Goal: Transaction & Acquisition: Purchase product/service

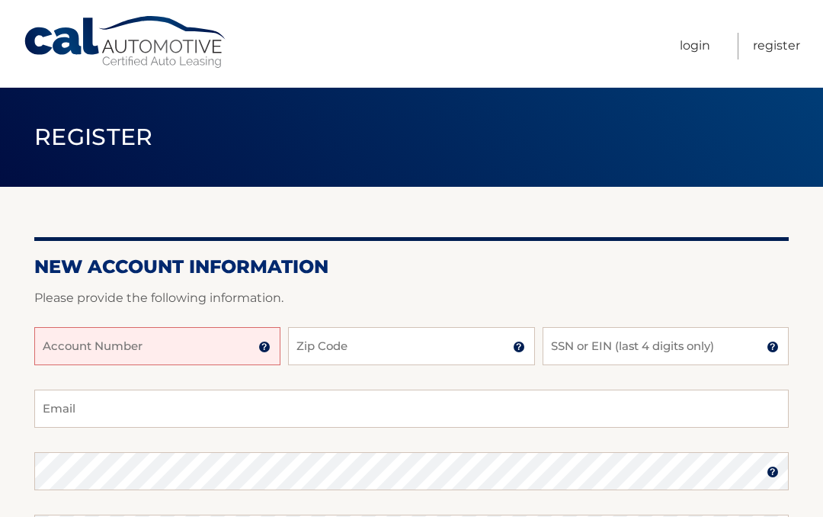
click at [184, 348] on input "Account Number" at bounding box center [157, 346] width 246 height 38
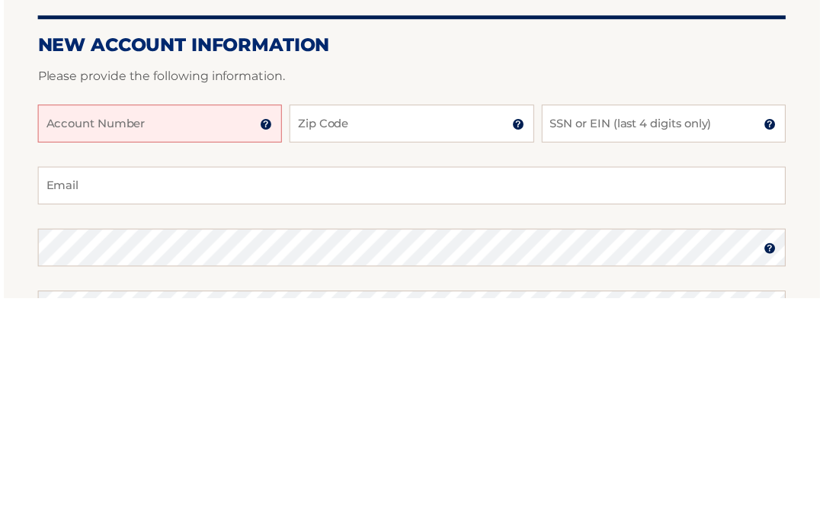
scroll to position [222, 0]
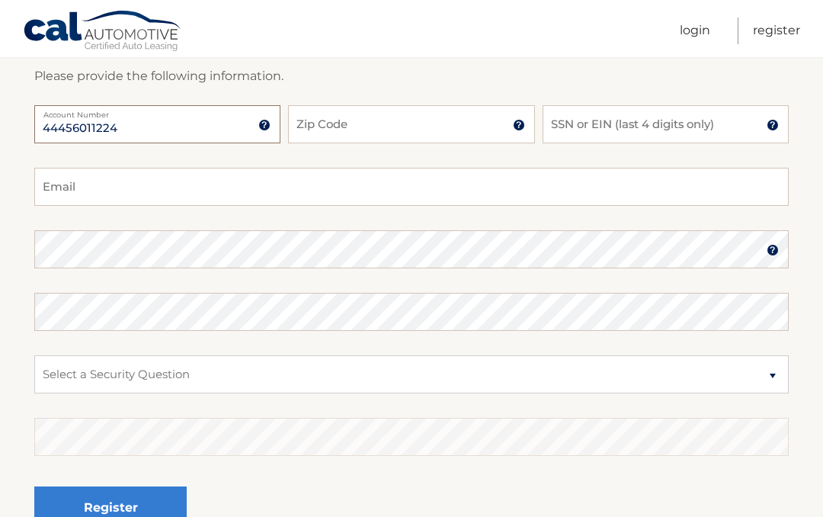
type input "44456011224"
click at [490, 127] on input "Zip Code" at bounding box center [411, 124] width 246 height 38
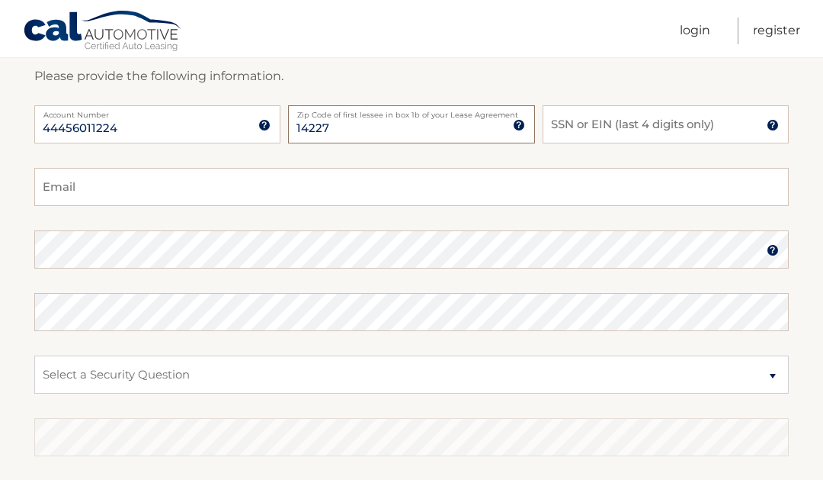
type input "14227"
click at [665, 126] on input "SSN or EIN (last 4 digits only)" at bounding box center [666, 124] width 246 height 38
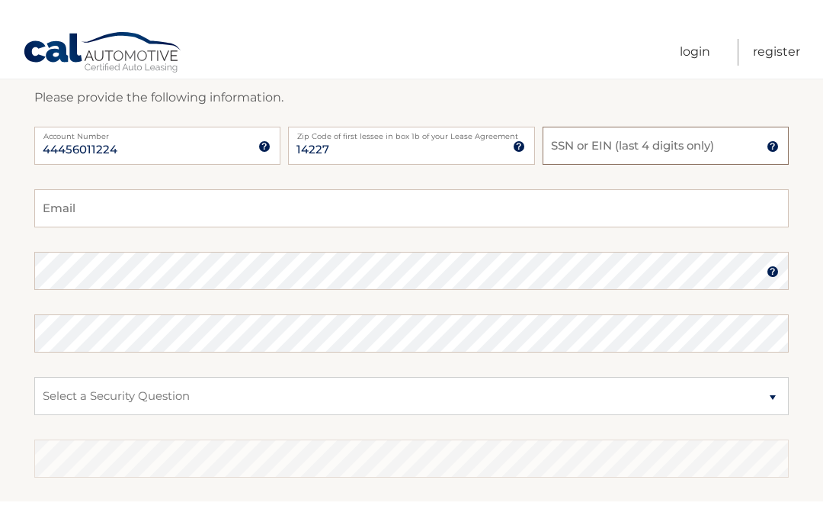
scroll to position [221, 0]
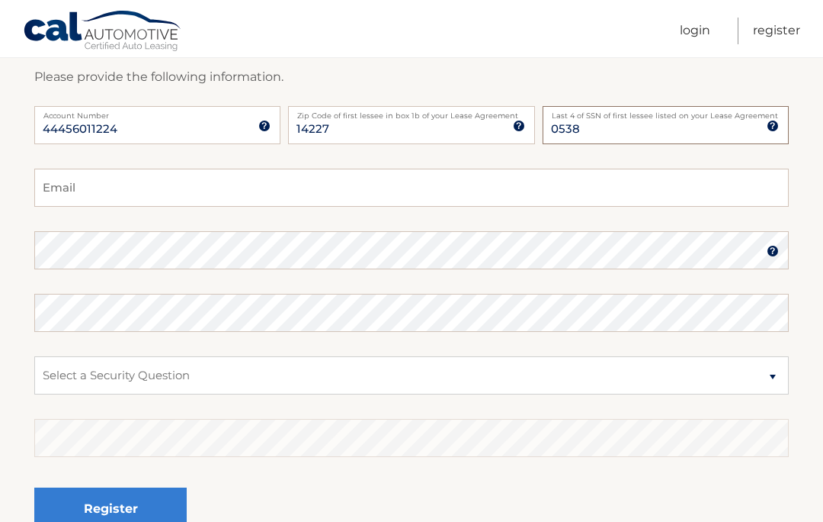
type input "0538"
click at [156, 189] on input "Email" at bounding box center [411, 188] width 755 height 38
type input "mariaperez_4903@hotmail.com"
click at [772, 359] on select "Select a Security Question What was the name of your elementary school? What is…" at bounding box center [411, 375] width 755 height 38
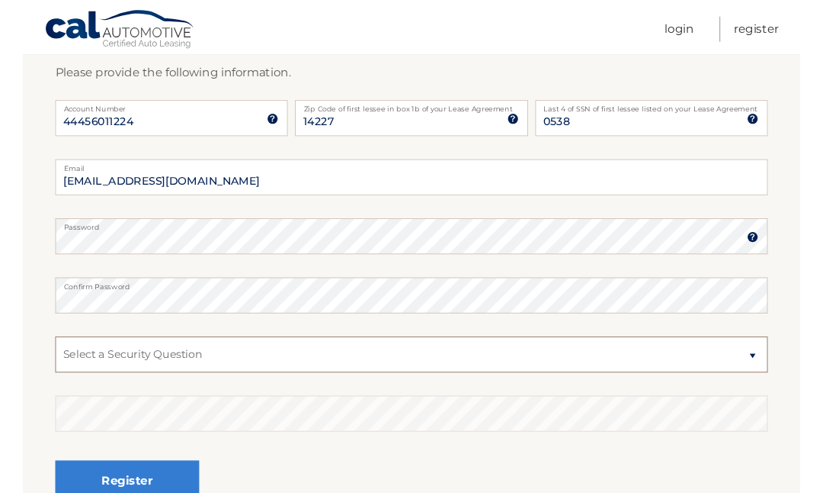
scroll to position [222, 0]
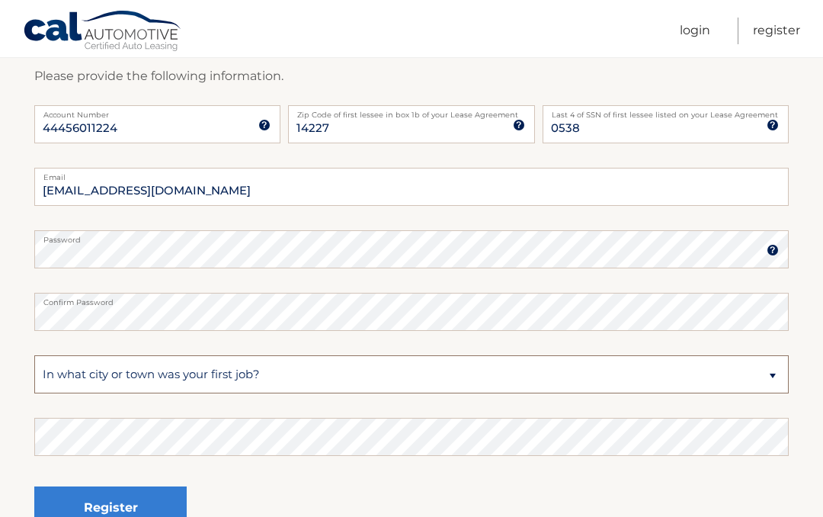
click at [773, 377] on select "Select a Security Question What was the name of your elementary school? What is…" at bounding box center [411, 374] width 755 height 38
select select "1"
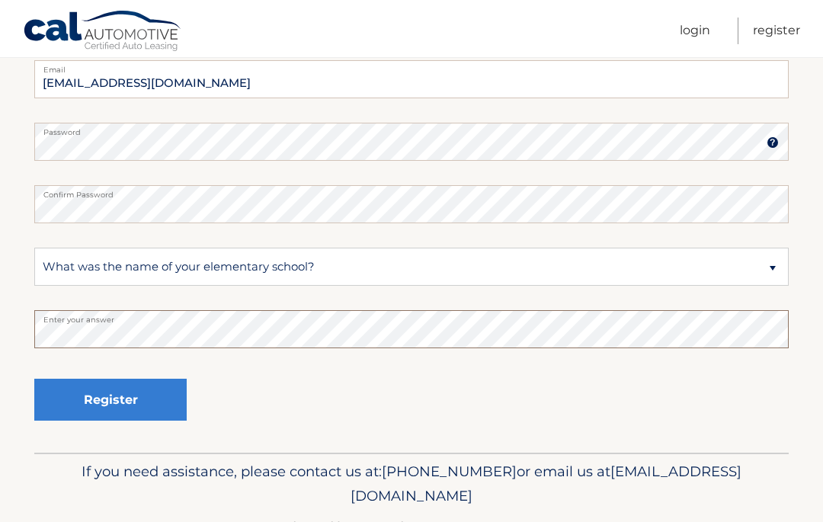
scroll to position [329, 0]
click at [157, 392] on button "Register" at bounding box center [110, 400] width 152 height 42
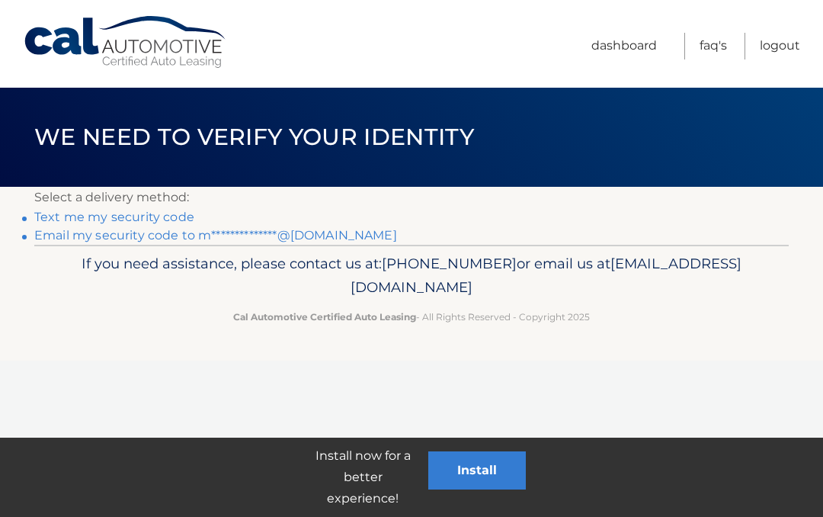
click at [173, 210] on link "Text me my security code" at bounding box center [114, 217] width 160 height 14
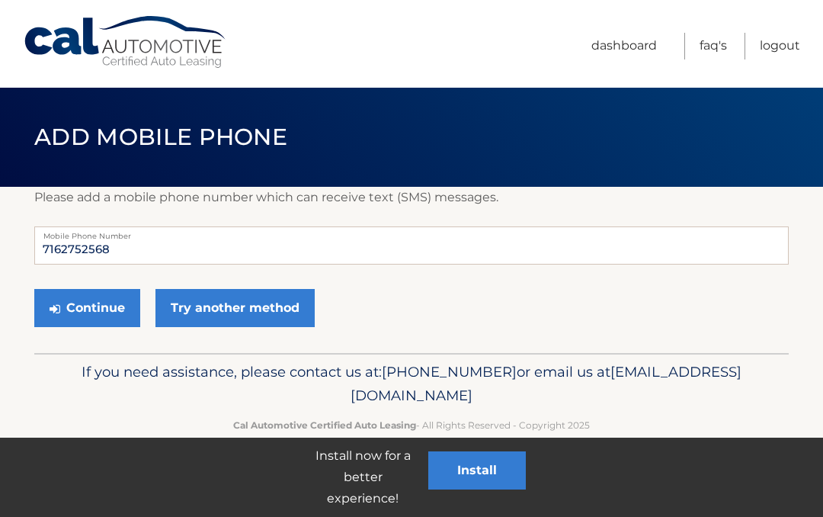
click at [111, 303] on button "Continue" at bounding box center [87, 308] width 106 height 38
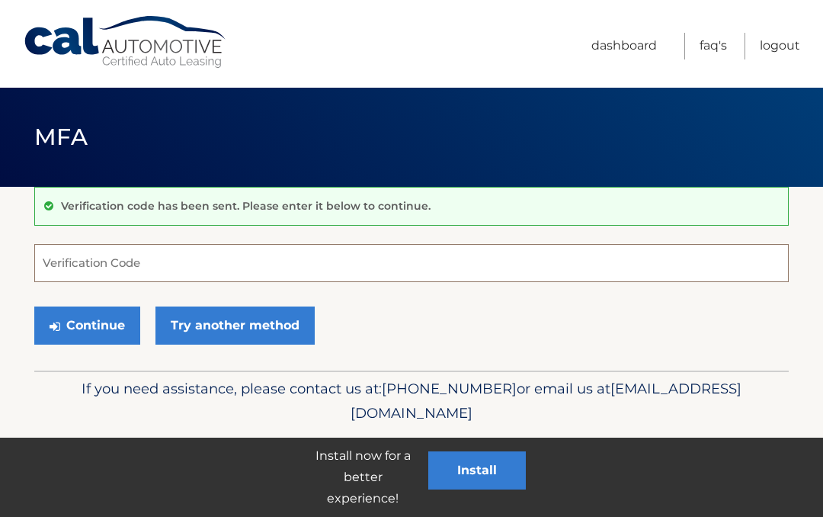
click at [133, 252] on input "Verification Code" at bounding box center [411, 263] width 755 height 38
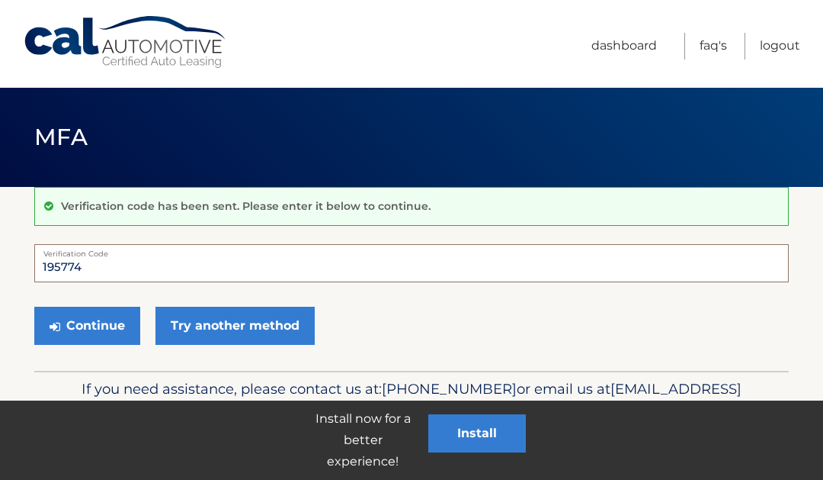
type input "195774"
click at [110, 323] on button "Continue" at bounding box center [87, 326] width 106 height 38
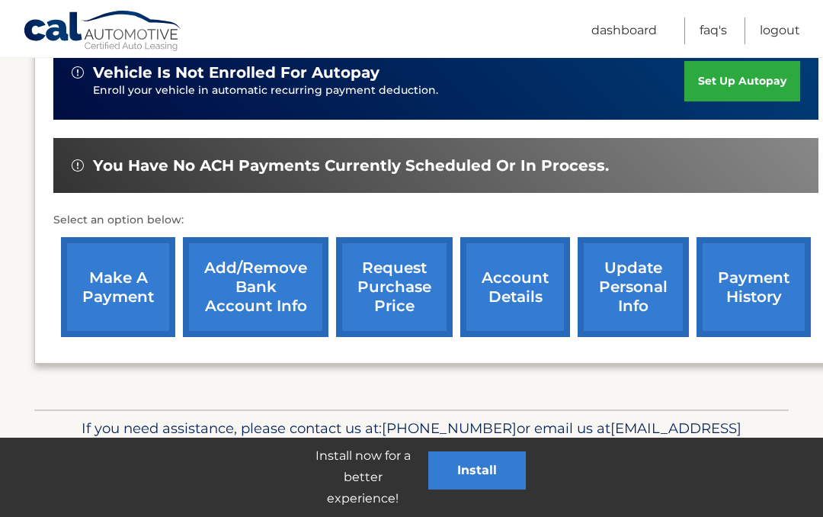
scroll to position [403, 0]
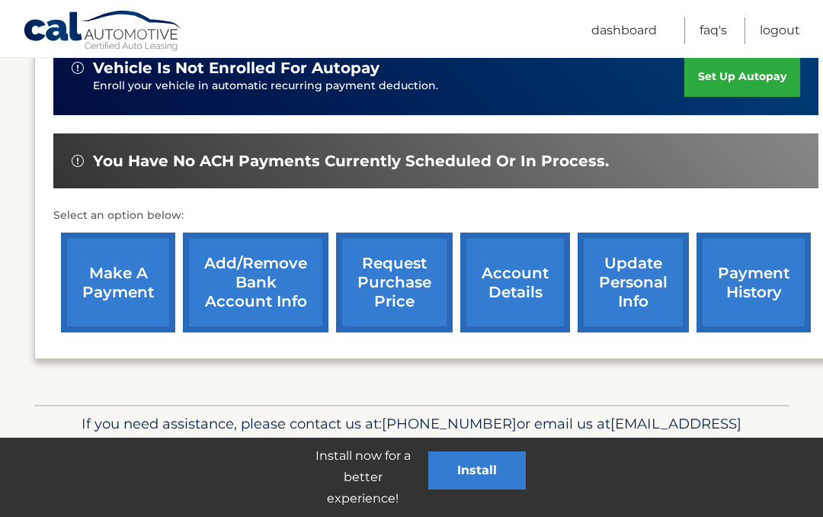
click at [126, 281] on link "make a payment" at bounding box center [118, 283] width 114 height 100
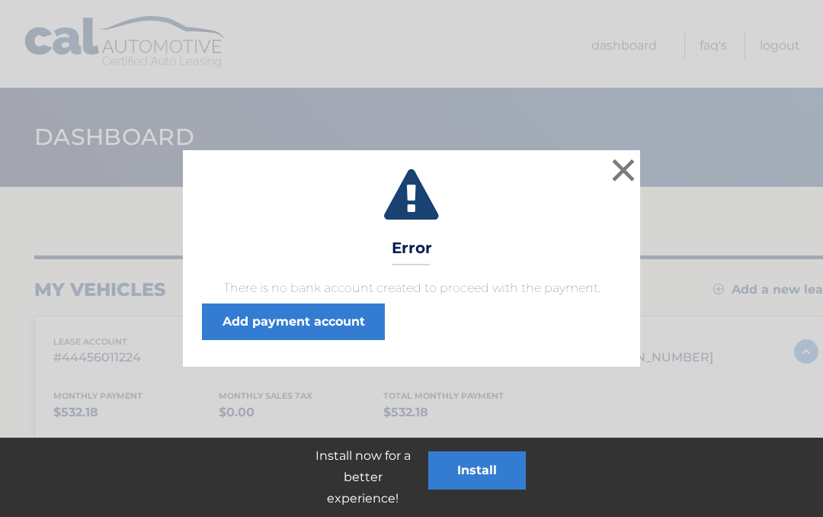
click at [624, 174] on button "×" at bounding box center [623, 170] width 30 height 30
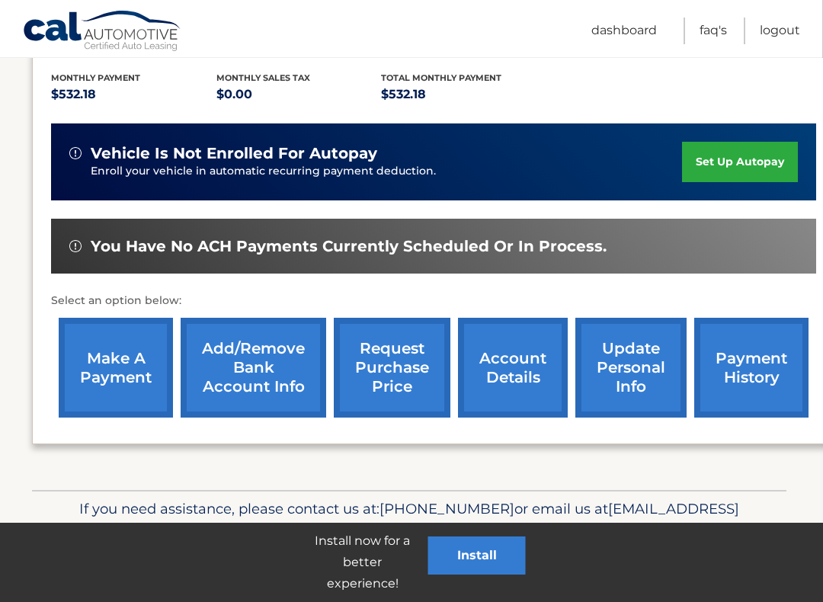
scroll to position [318, 11]
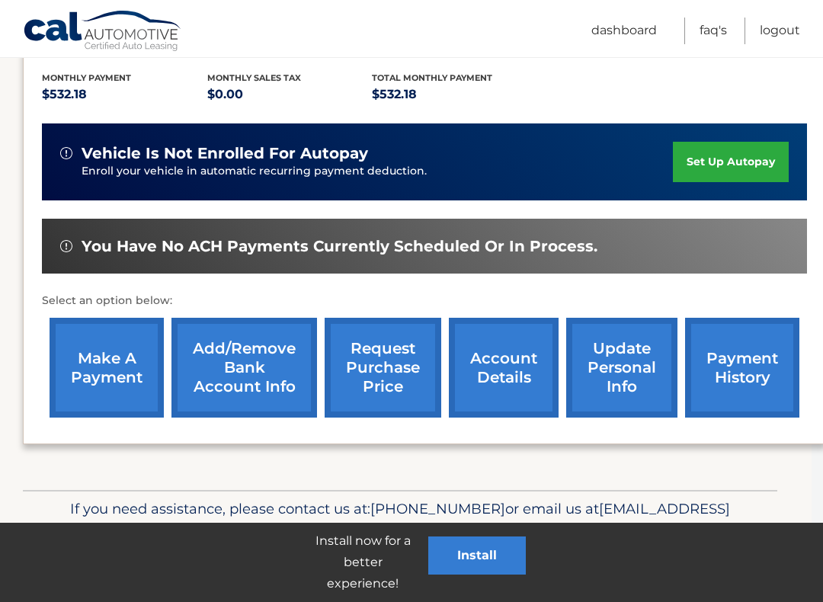
click at [262, 358] on link "Add/Remove bank account info" at bounding box center [245, 368] width 146 height 100
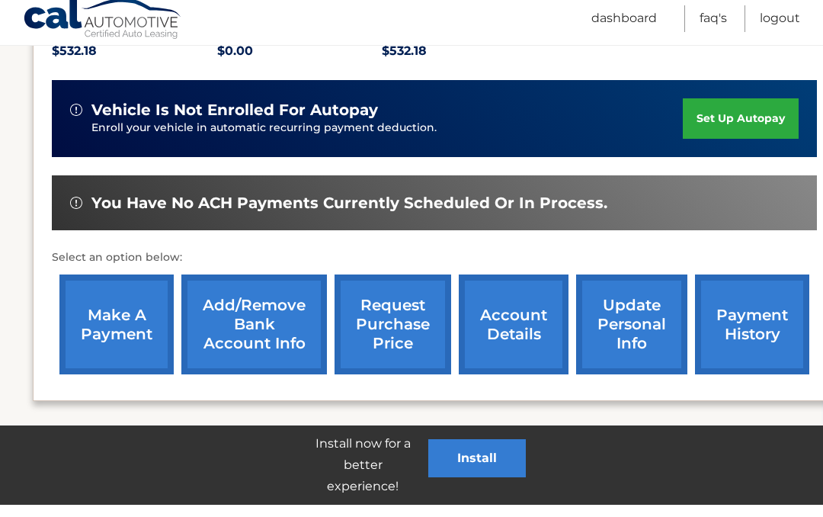
scroll to position [361, 2]
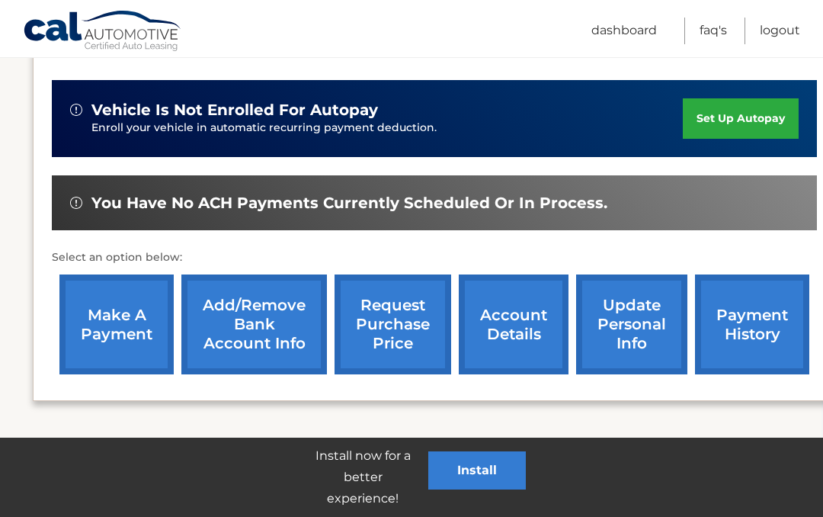
click at [277, 325] on link "Add/Remove bank account info" at bounding box center [254, 324] width 146 height 100
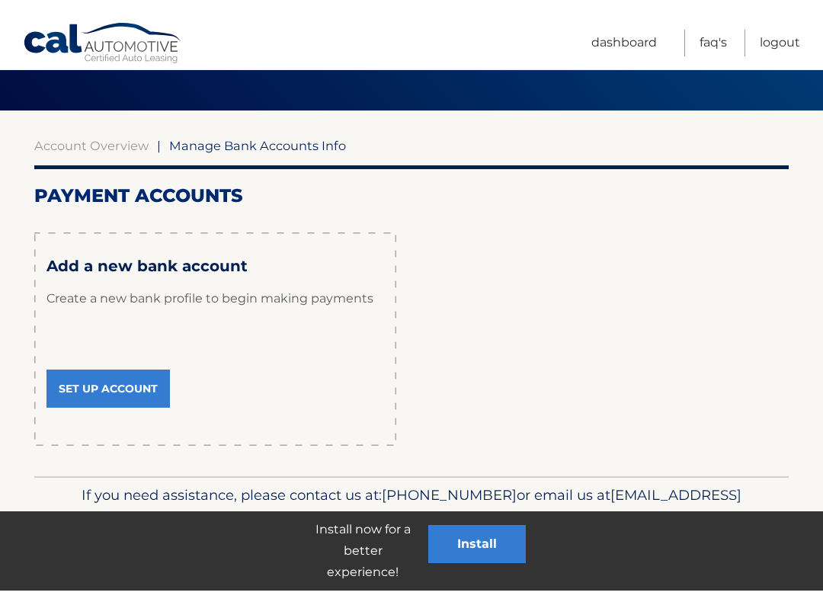
scroll to position [65, 0]
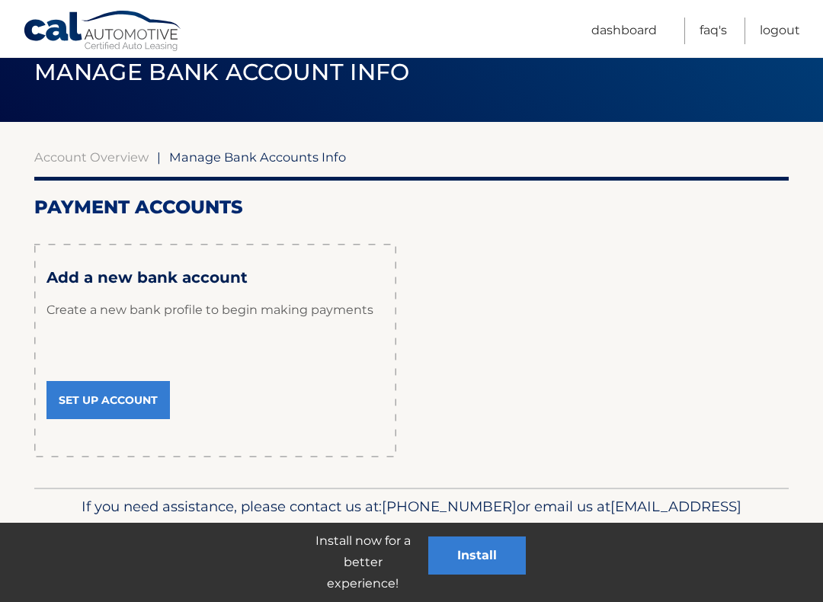
click at [615, 331] on div "Payment Accounts × Review Your Information remove payment account unenroll all …" at bounding box center [411, 327] width 755 height 262
click at [595, 363] on div "Payment Accounts × Review Your Information remove payment account unenroll all …" at bounding box center [411, 327] width 755 height 262
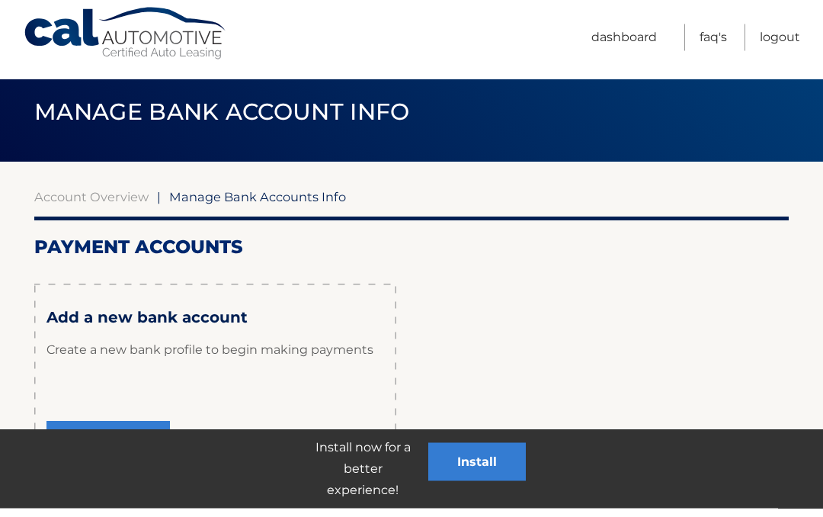
scroll to position [0, 0]
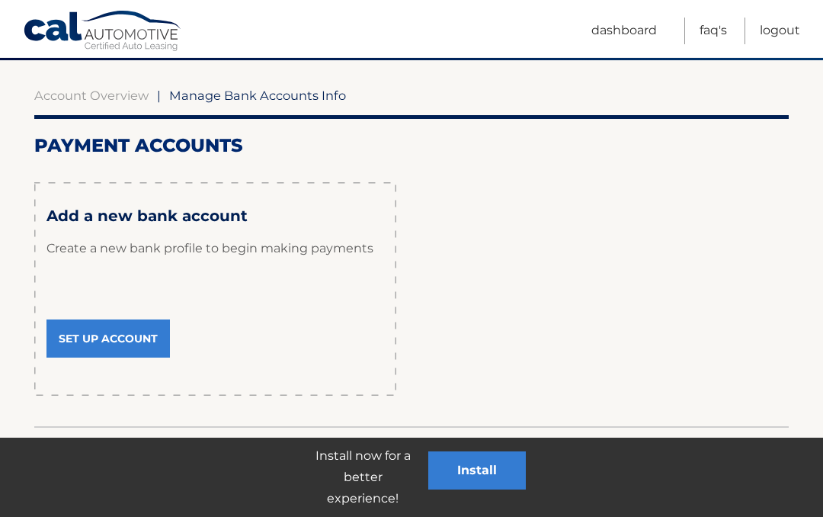
scroll to position [150, 0]
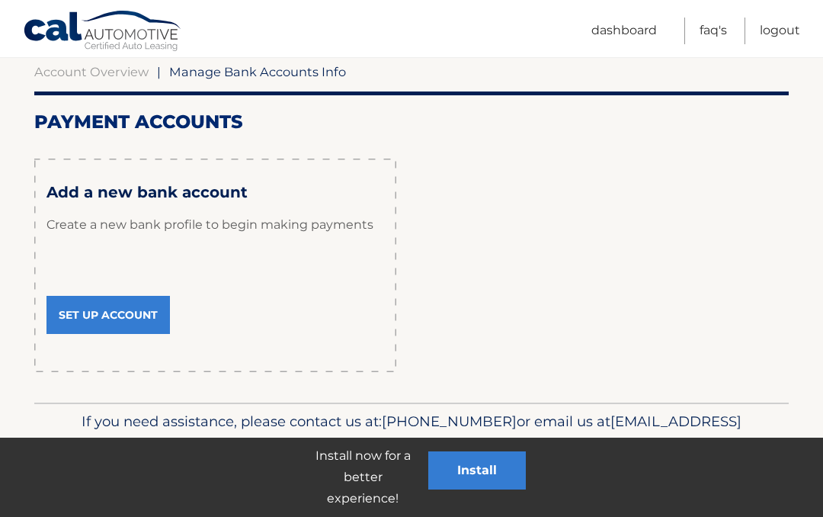
click at [122, 326] on link "Set Up Account" at bounding box center [109, 315] width 124 height 38
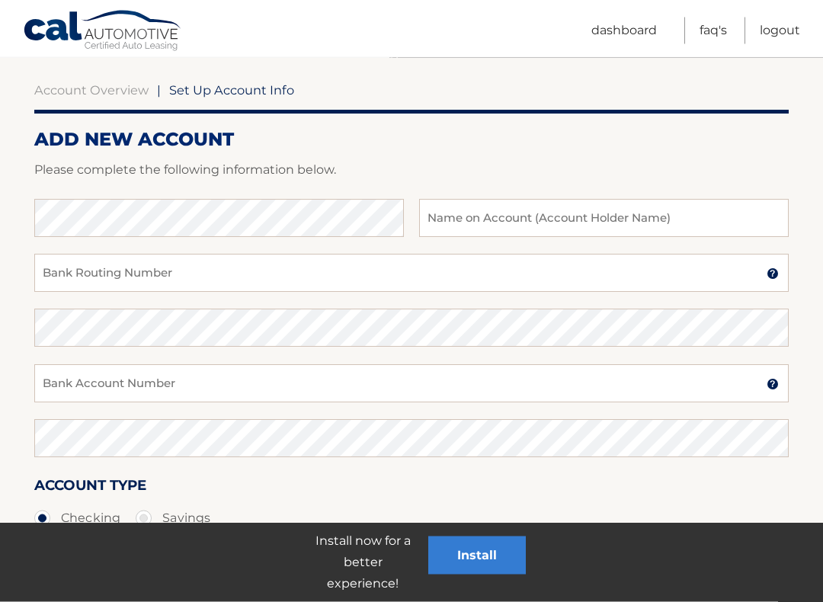
scroll to position [132, 0]
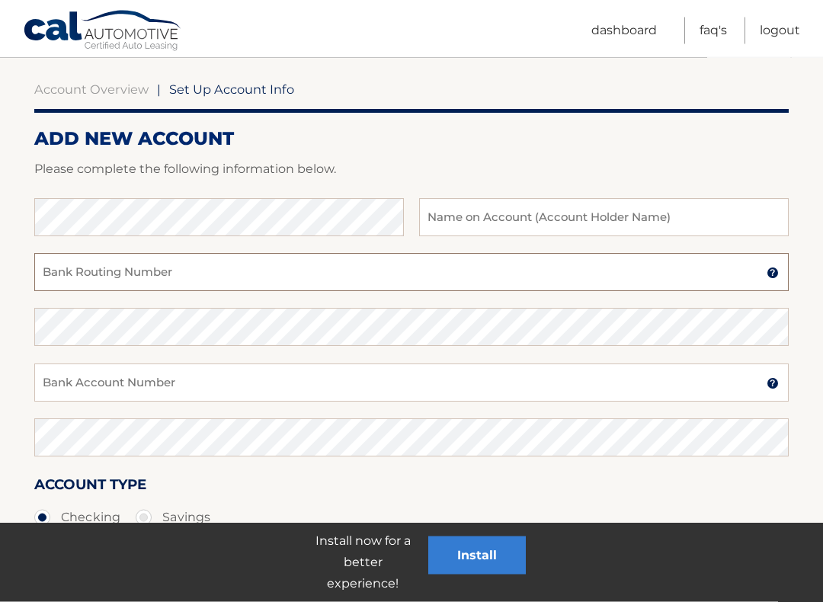
click at [752, 271] on input "Bank Routing Number" at bounding box center [411, 273] width 755 height 38
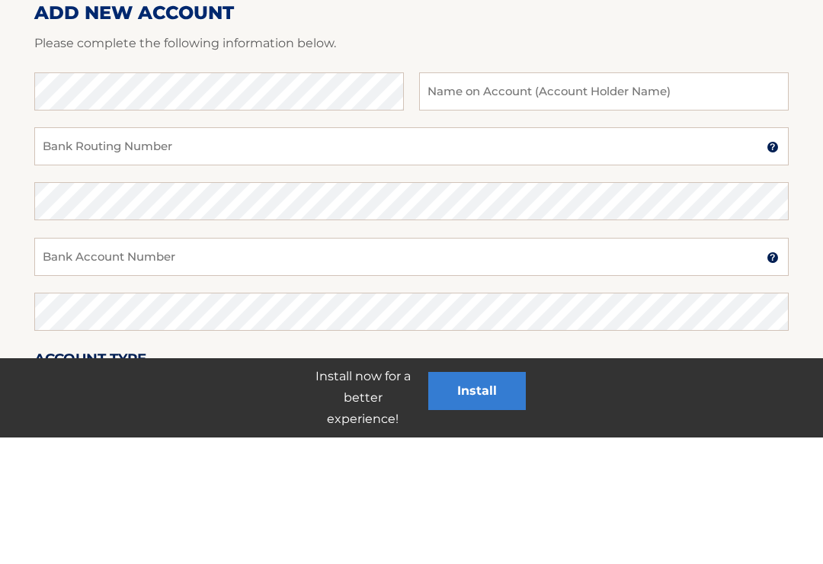
click at [788, 181] on div at bounding box center [411, 190] width 755 height 18
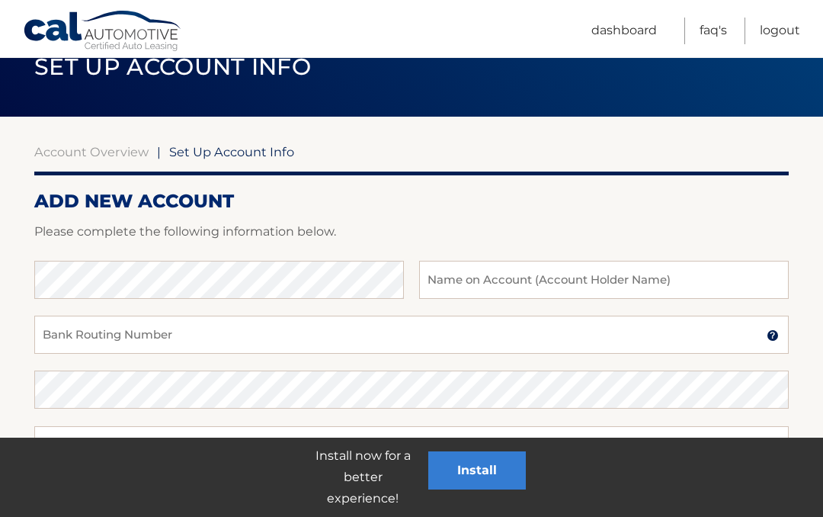
scroll to position [69, 0]
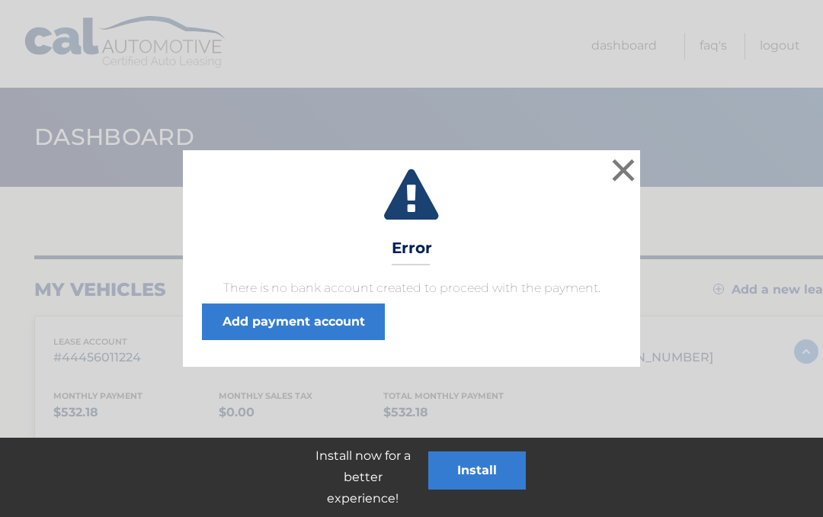
scroll to position [6, 0]
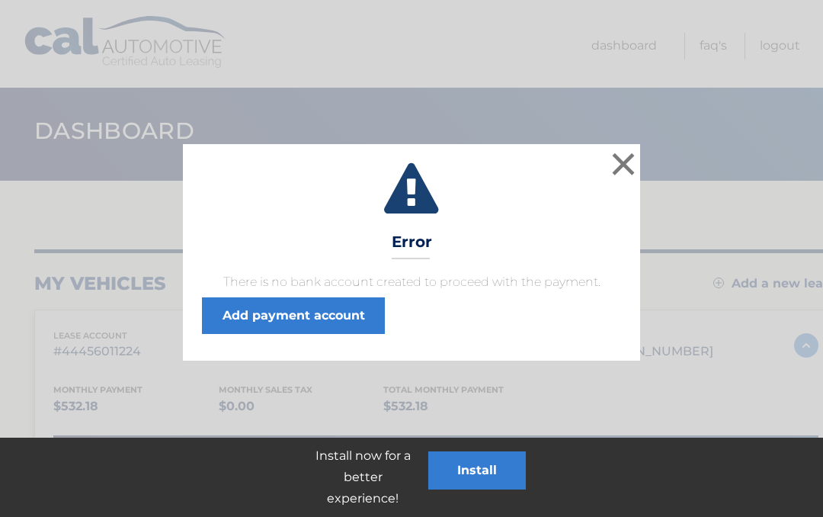
click at [624, 159] on button "×" at bounding box center [623, 164] width 30 height 30
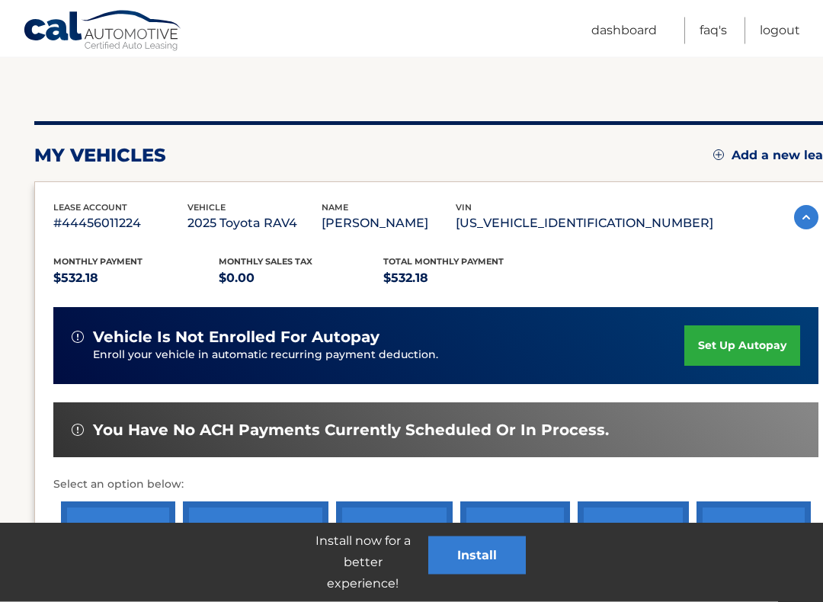
scroll to position [137, 0]
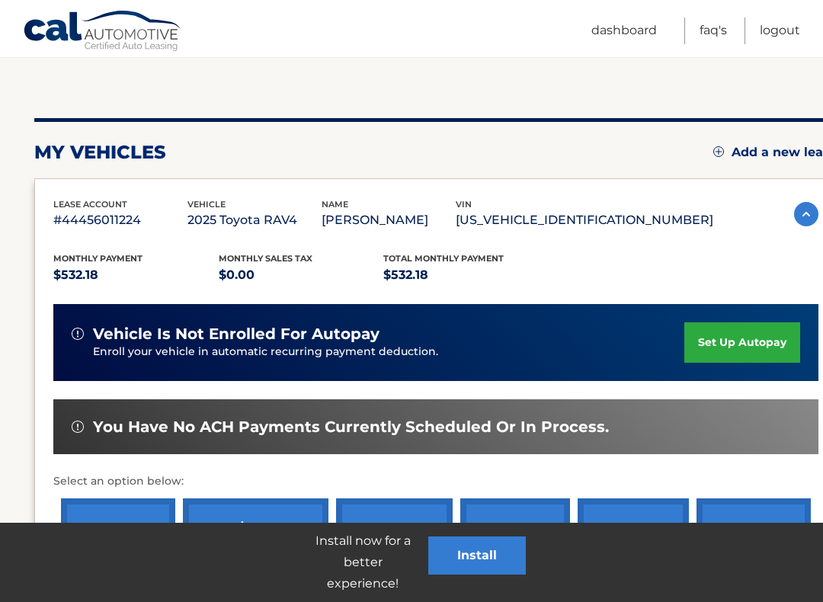
click at [811, 213] on img at bounding box center [806, 214] width 24 height 24
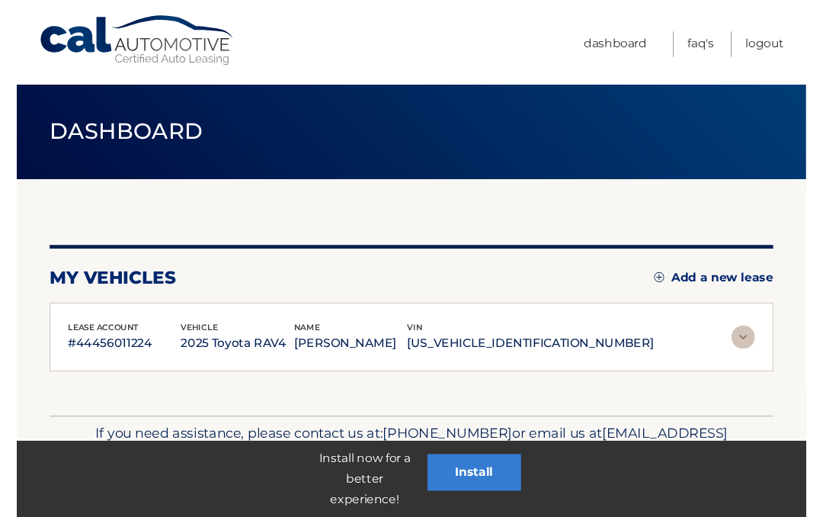
scroll to position [30, 0]
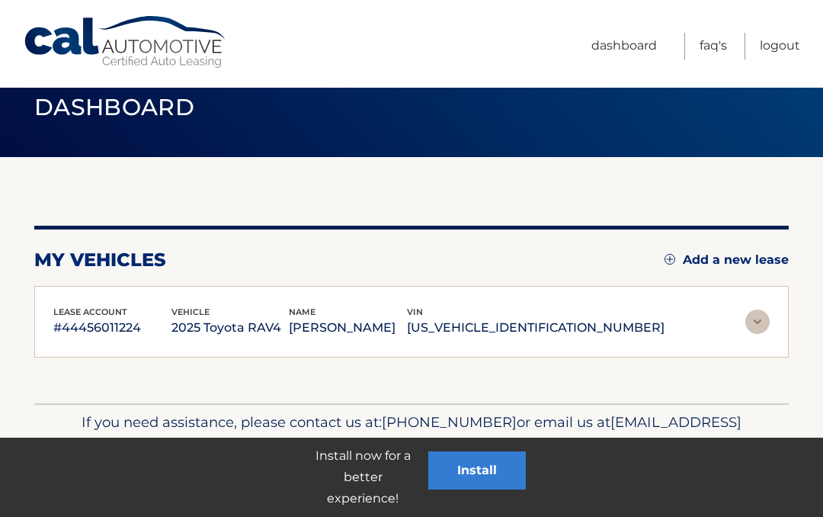
click at [764, 320] on img at bounding box center [758, 322] width 24 height 24
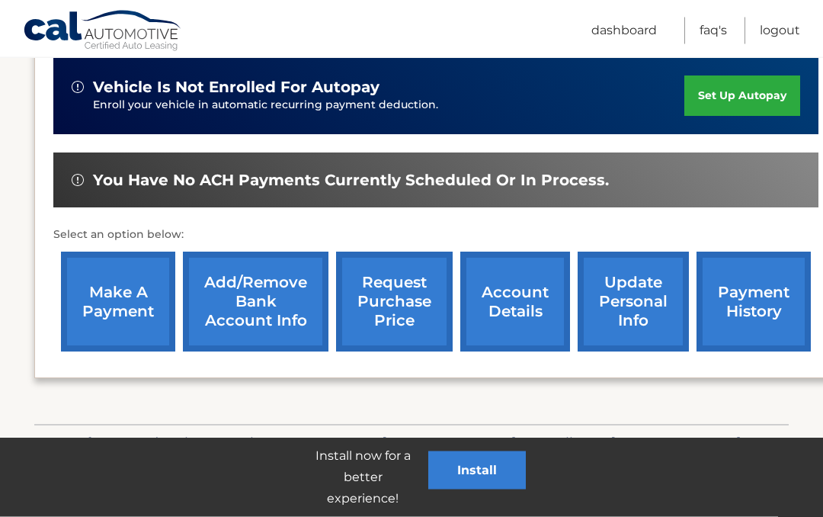
scroll to position [403, 0]
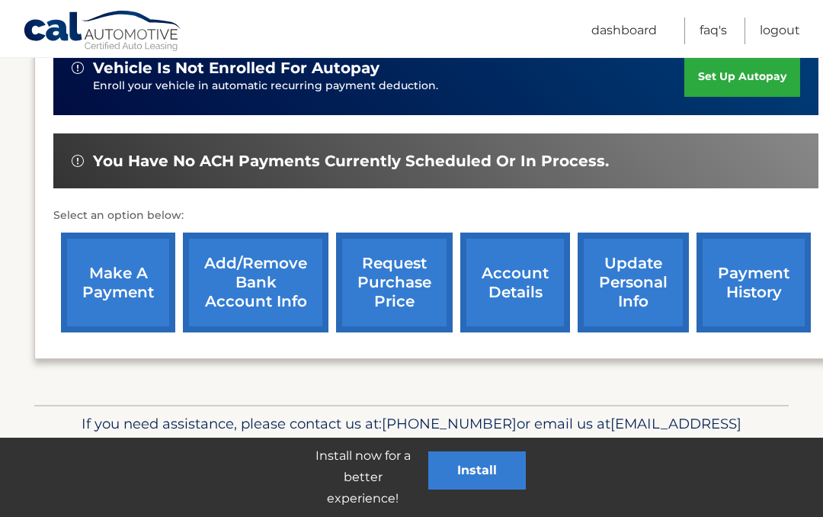
click at [281, 283] on link "Add/Remove bank account info" at bounding box center [256, 283] width 146 height 100
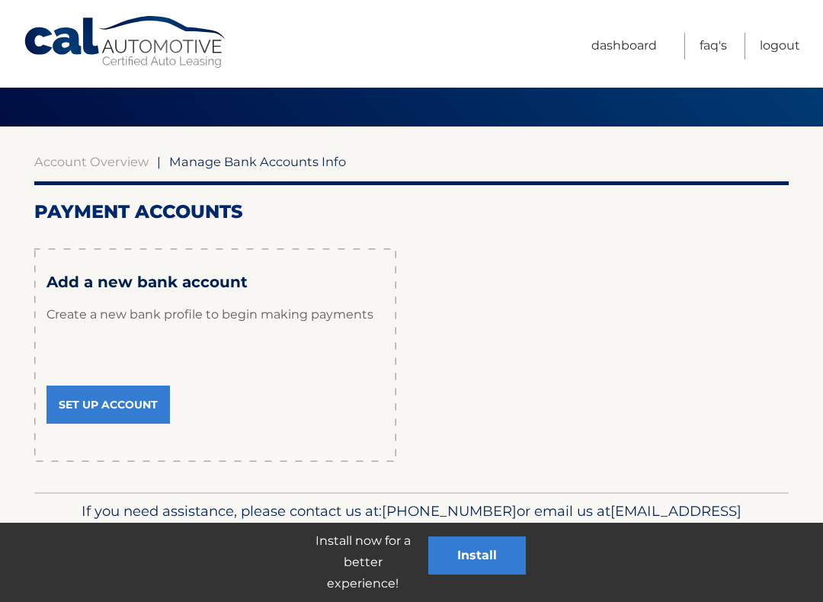
scroll to position [63, 0]
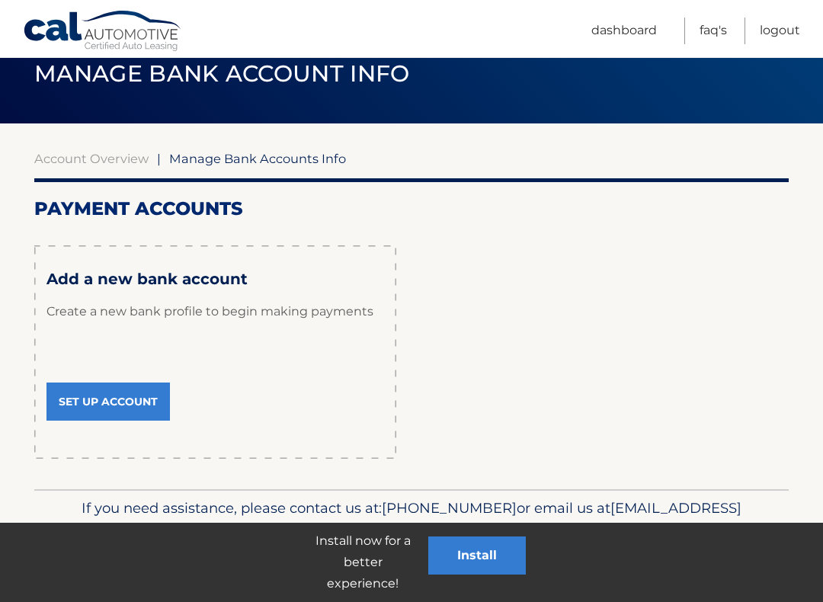
click at [141, 400] on link "Set Up Account" at bounding box center [109, 402] width 124 height 38
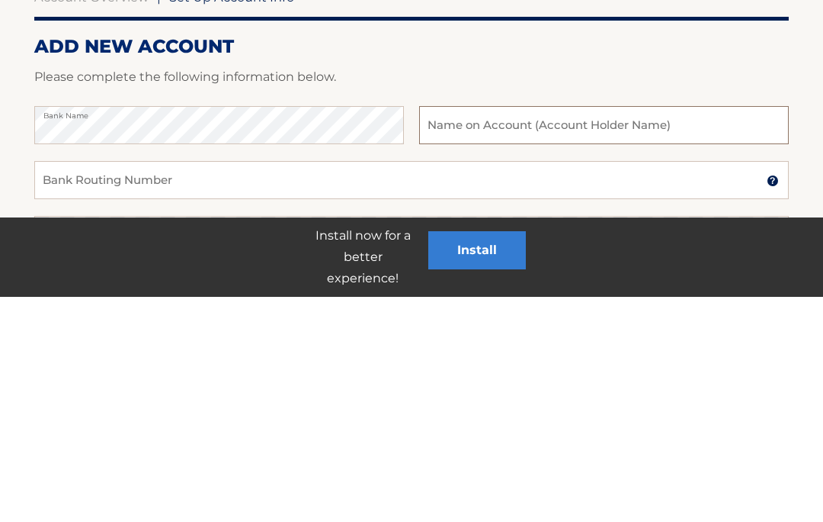
click at [492, 331] on input "text" at bounding box center [604, 350] width 370 height 38
type input "Checking"
click at [197, 386] on input "Bank Routing Number" at bounding box center [411, 405] width 755 height 38
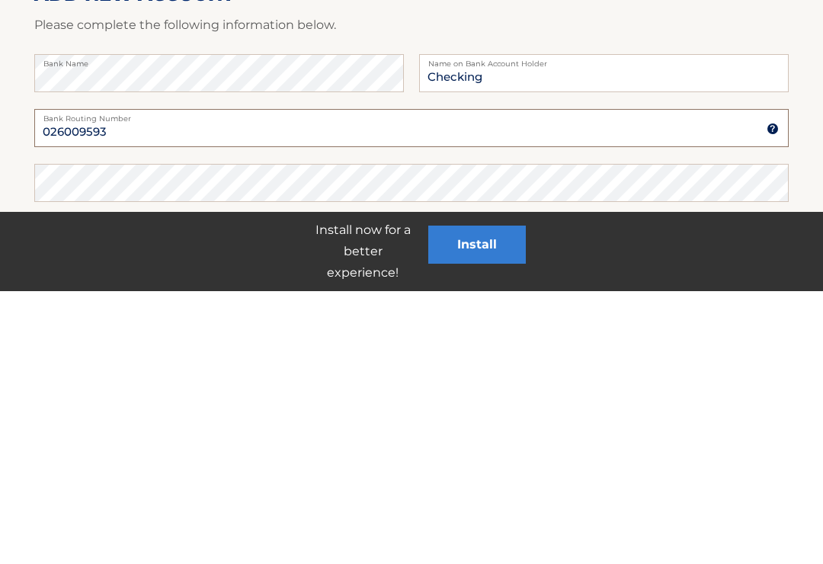
scroll to position [5, 0]
type input "026009593"
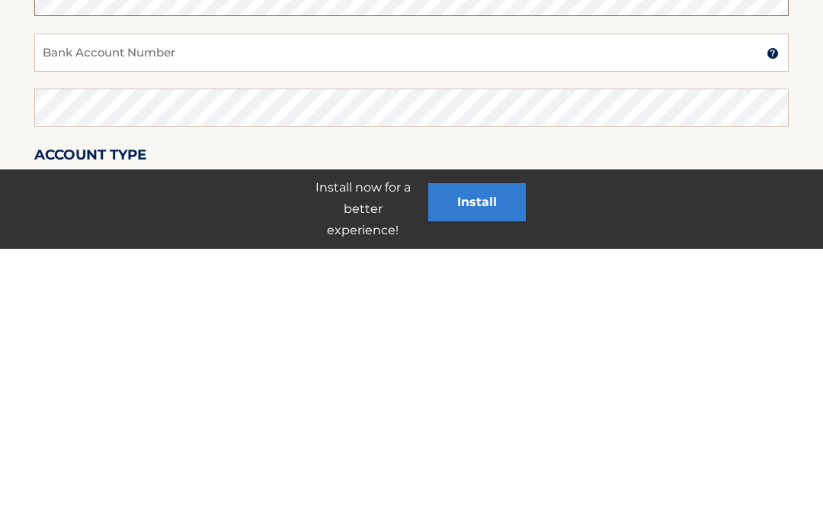
scroll to position [191, 0]
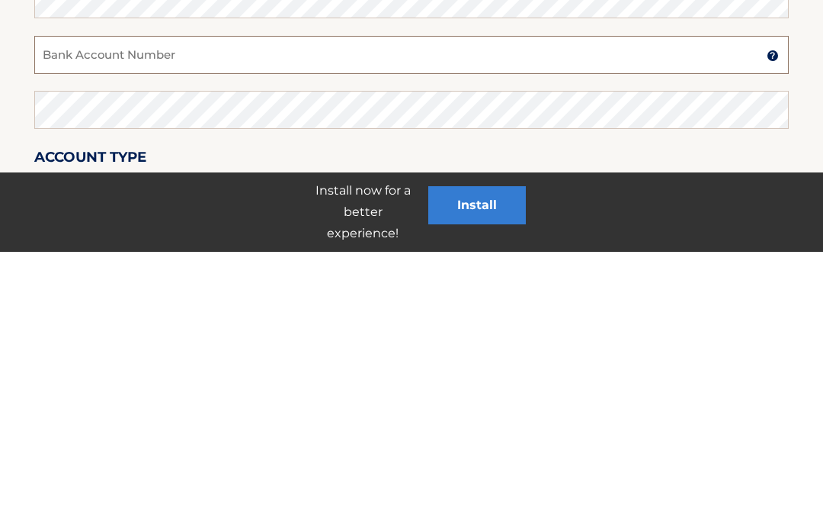
click at [201, 306] on input "Bank Account Number" at bounding box center [411, 325] width 755 height 38
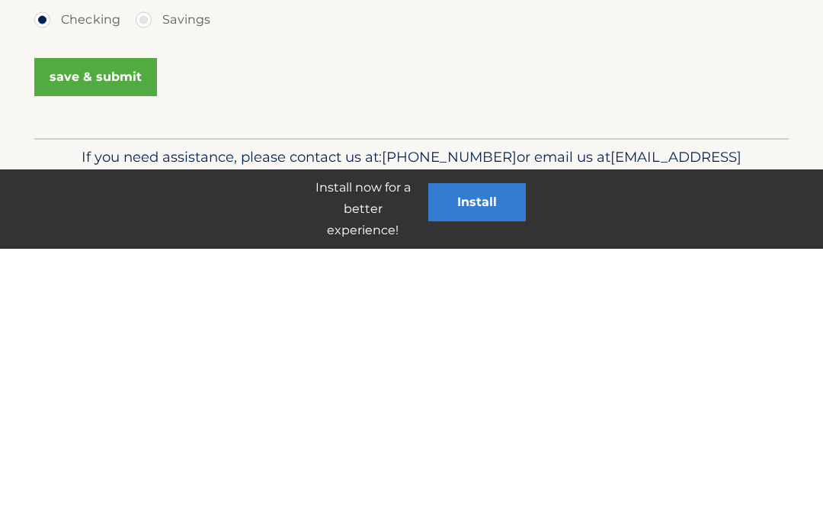
scroll to position [361, 0]
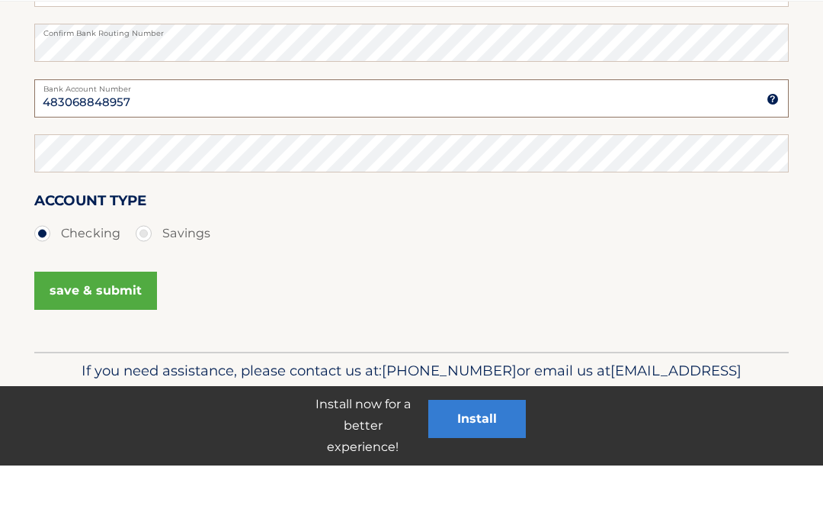
type input "483068848957"
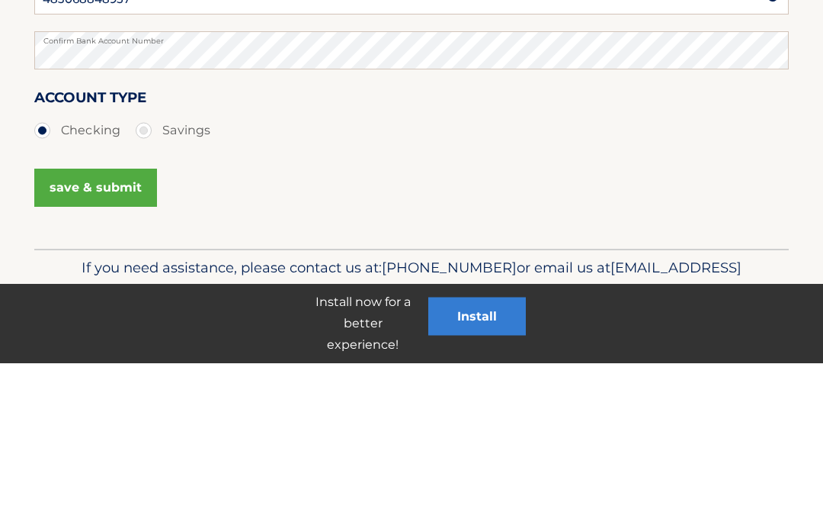
click at [134, 328] on button "save & submit" at bounding box center [95, 347] width 123 height 38
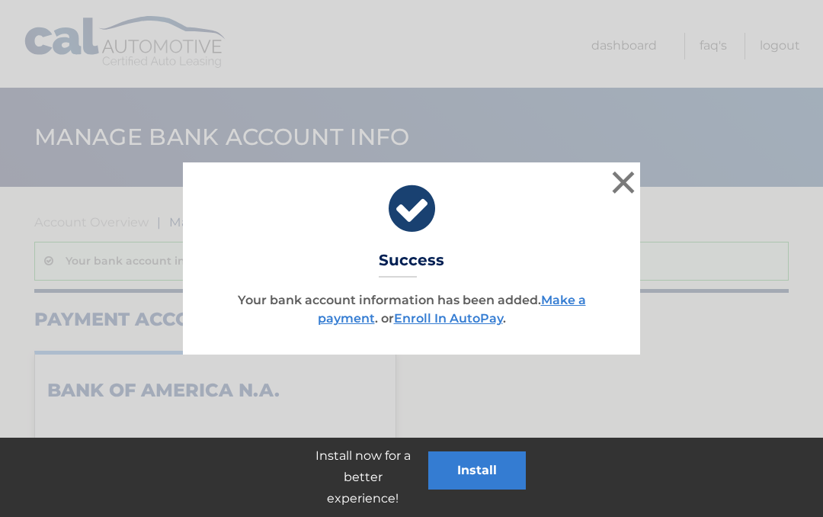
click at [130, 335] on div "× Success Your bank account information has been added. Make a payment . or Enr…" at bounding box center [411, 258] width 811 height 192
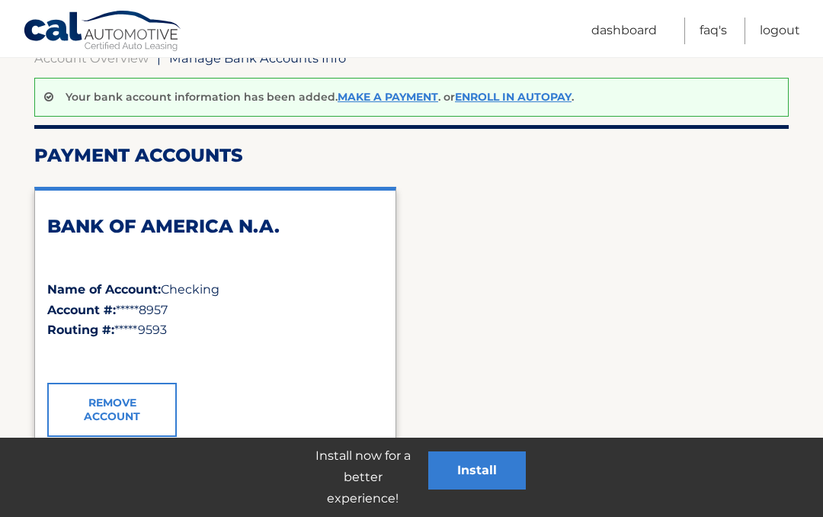
scroll to position [159, 0]
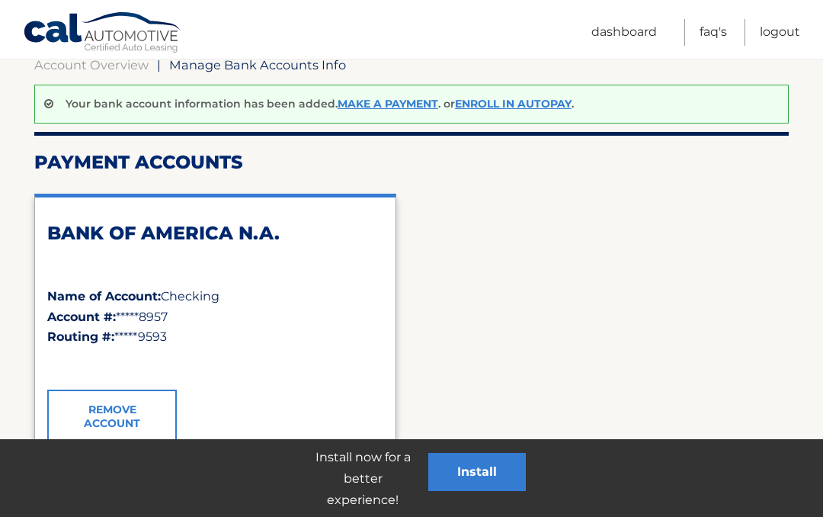
click at [766, 282] on div "BANK OF AMERICA N.A. Name of Account: Checking Account #: *****8957 Routing #: …" at bounding box center [411, 329] width 755 height 299
click at [403, 104] on link "Make a payment" at bounding box center [388, 102] width 101 height 14
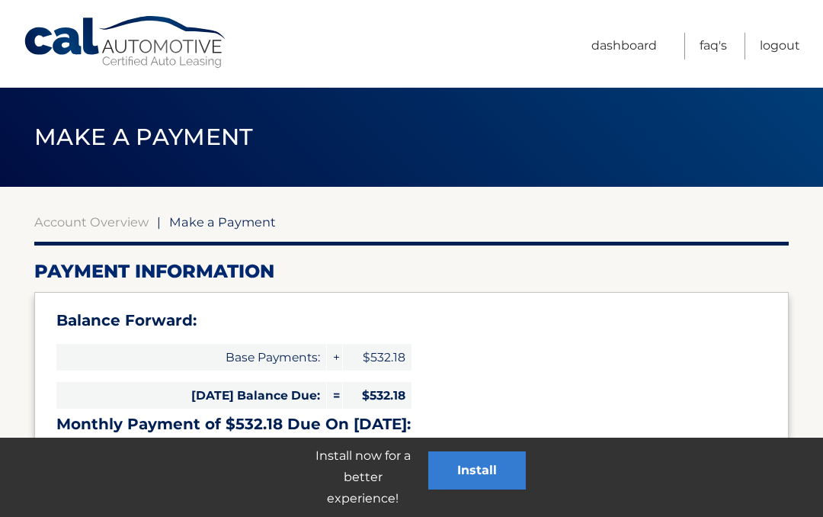
select select "MTc1M2QyMzgtMTkwNS00Njc1LTllZGQtNmU5MjI4ZTczZmMy"
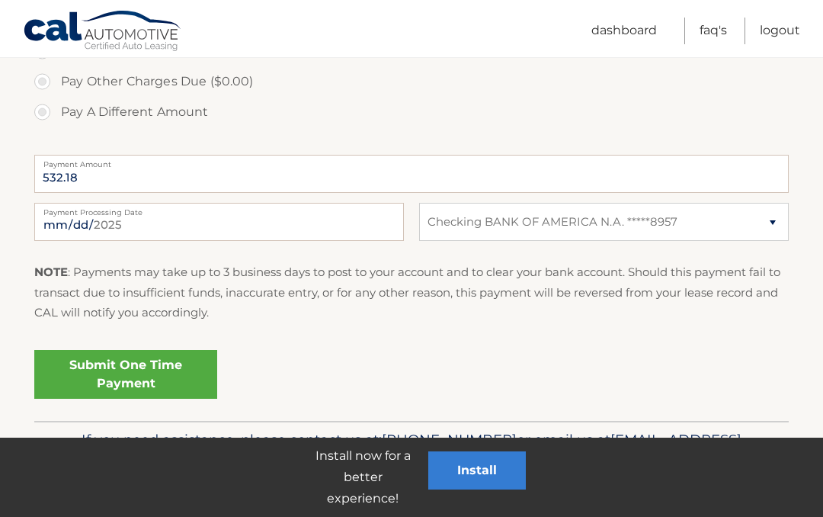
scroll to position [633, 0]
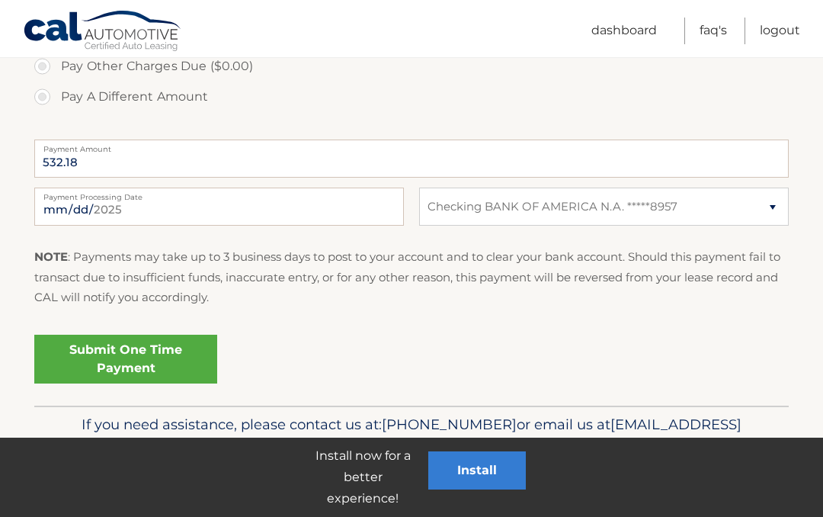
click at [151, 362] on link "Submit One Time Payment" at bounding box center [125, 359] width 183 height 49
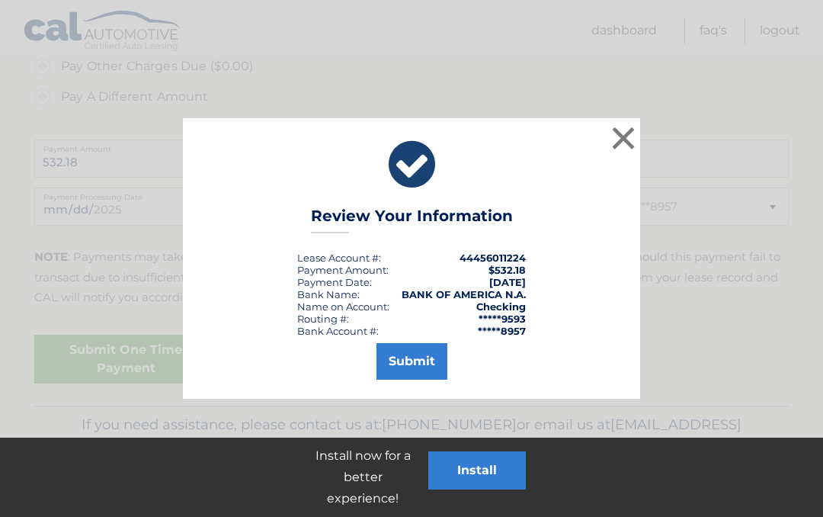
click at [433, 365] on button "Submit" at bounding box center [412, 361] width 71 height 37
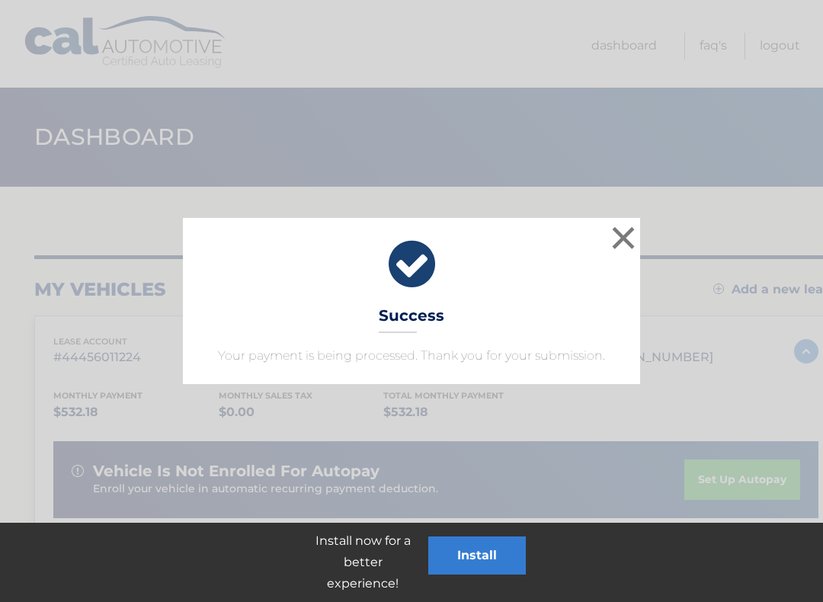
click at [624, 242] on button "×" at bounding box center [623, 238] width 30 height 30
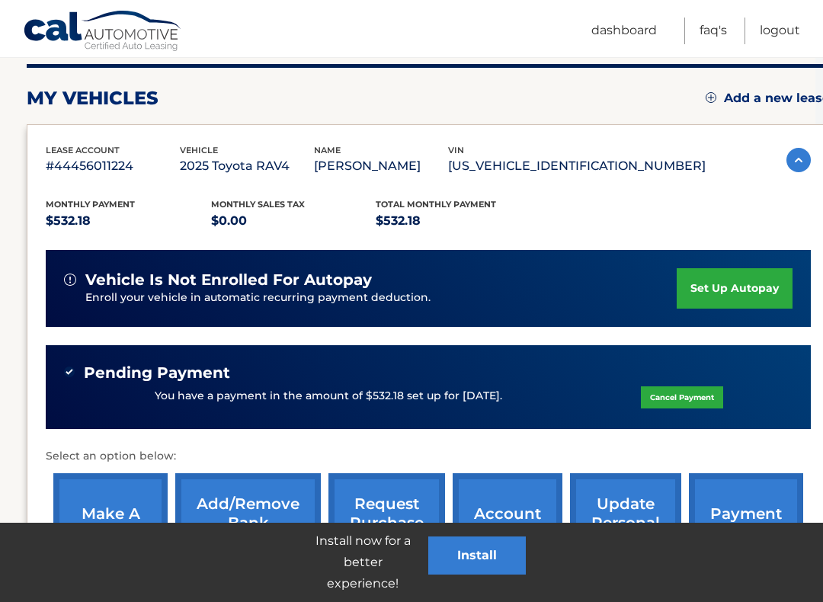
scroll to position [178, 7]
